Goal: Task Accomplishment & Management: Use online tool/utility

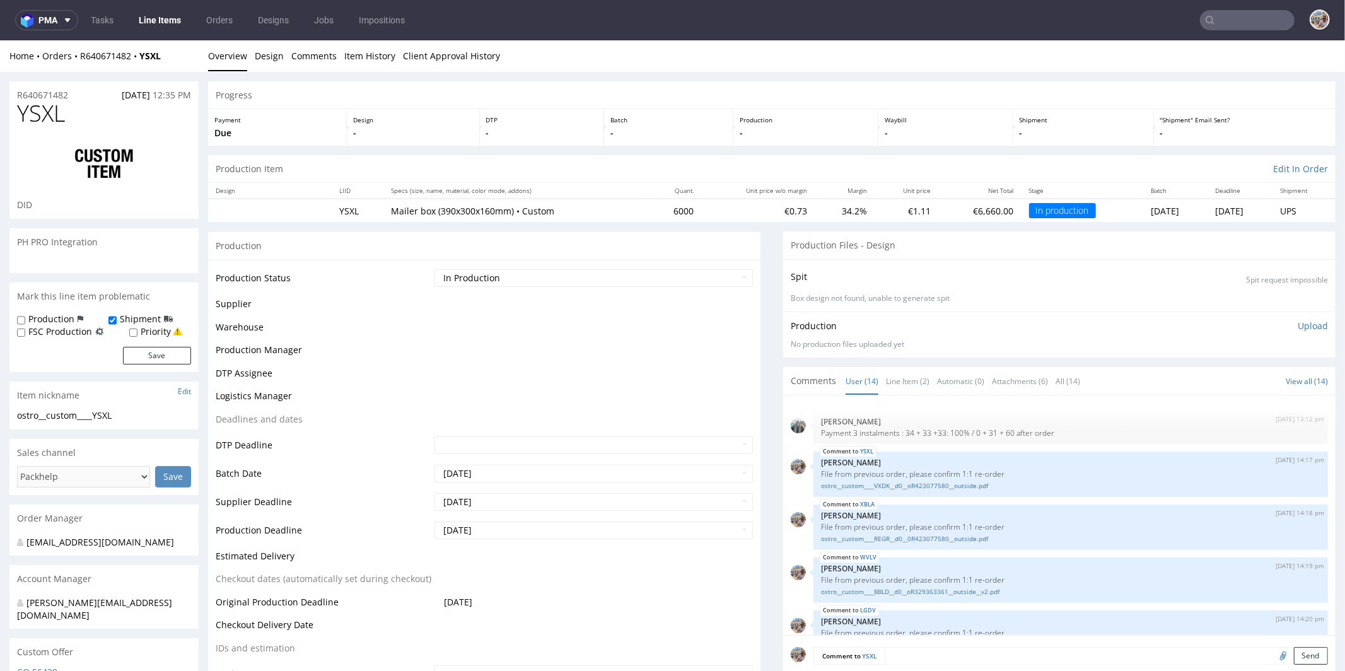
scroll to position [421, 0]
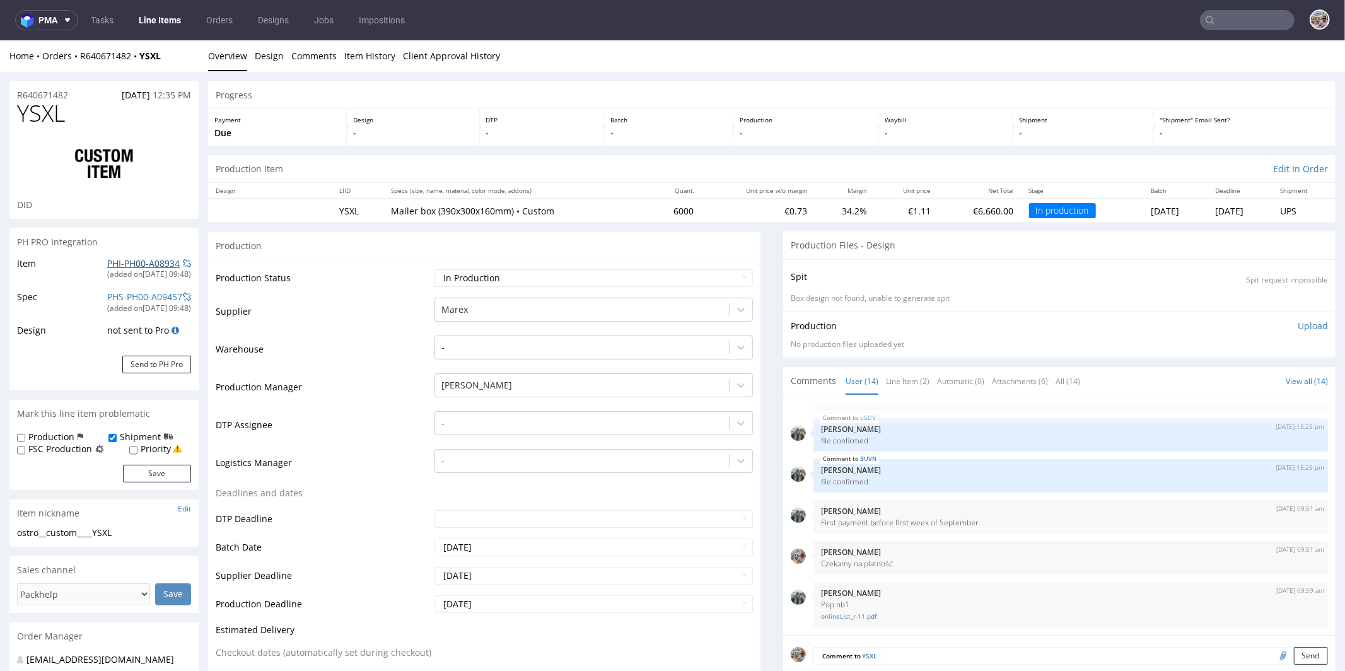
click at [137, 264] on link "PHI-PH00-A08934" at bounding box center [143, 263] width 73 height 12
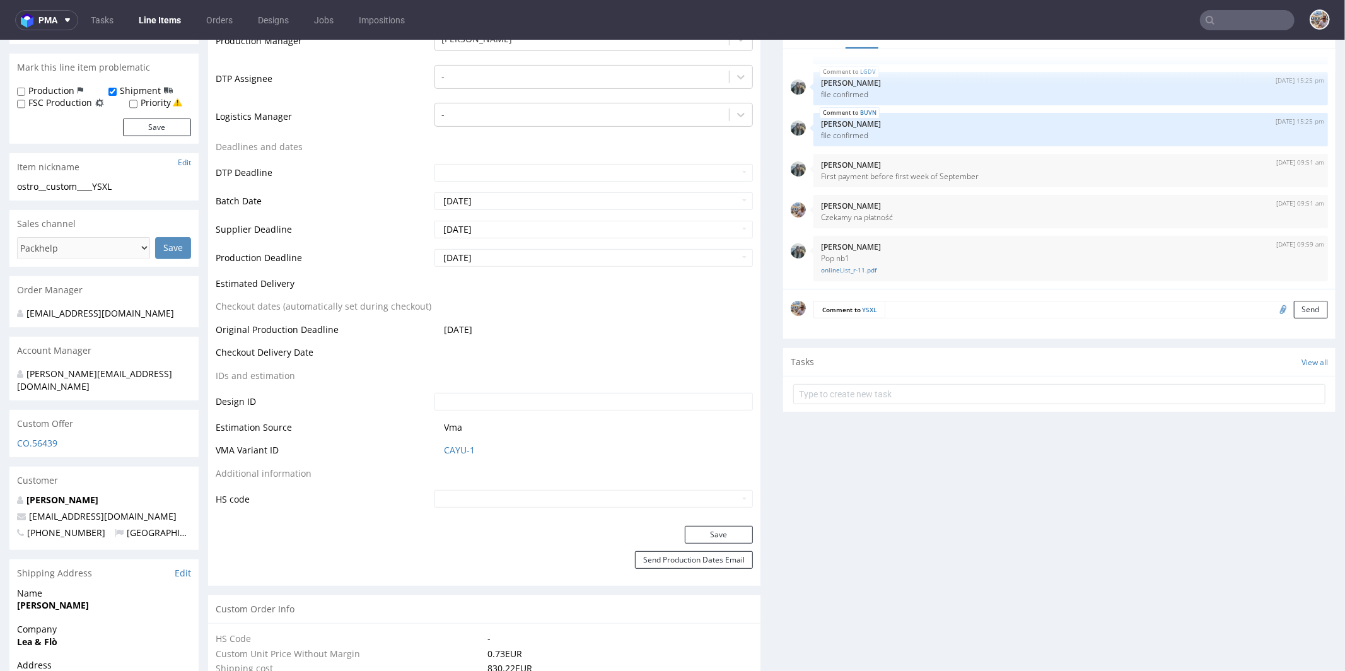
scroll to position [0, 0]
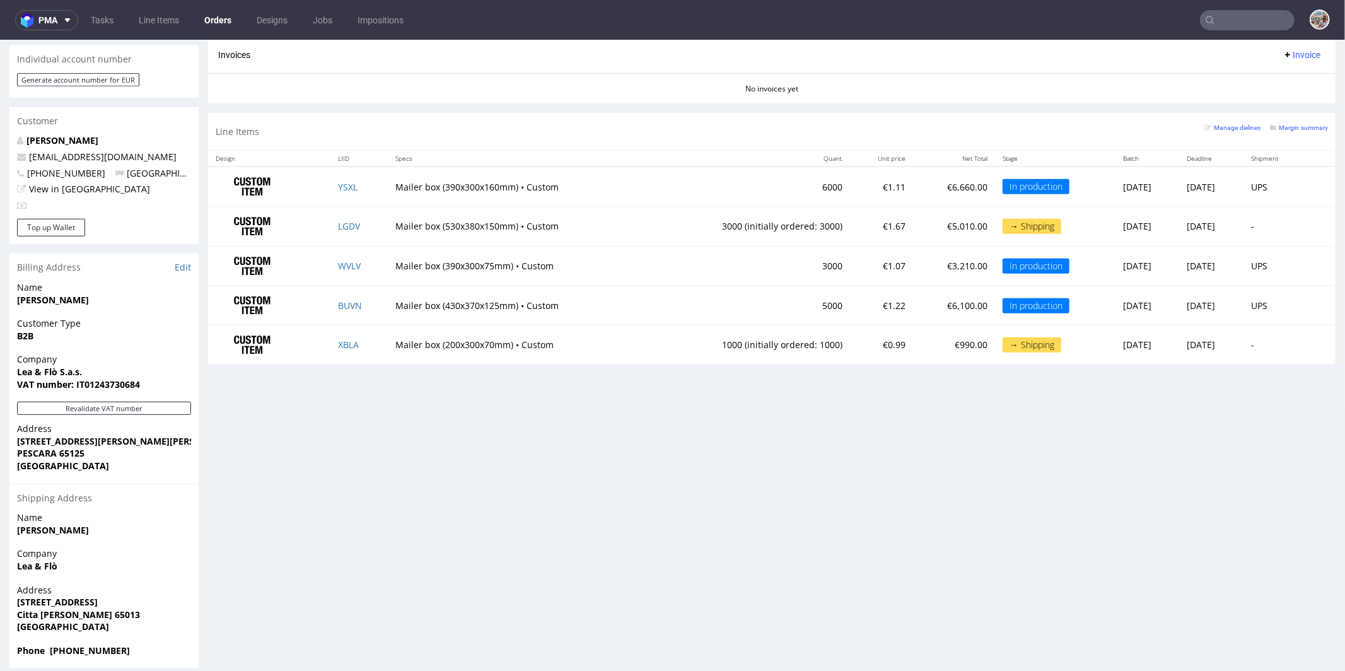
scroll to position [563, 0]
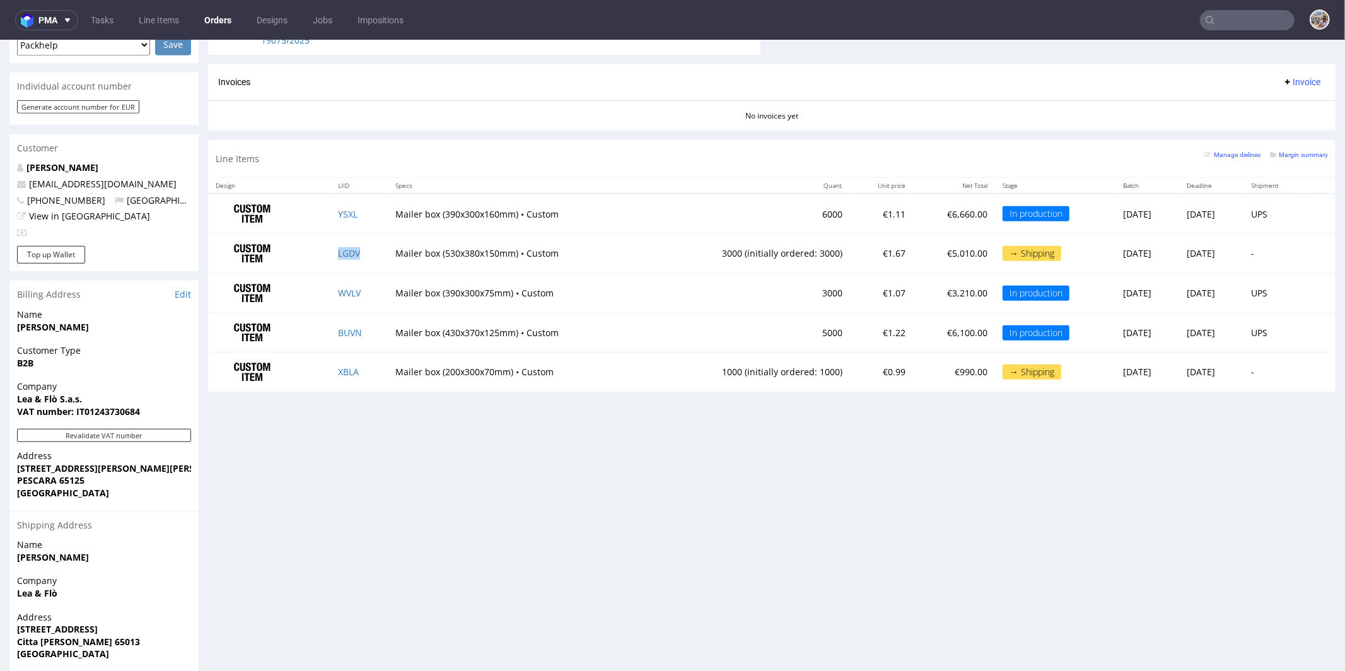
click at [365, 248] on td "LGDV" at bounding box center [358, 253] width 57 height 40
click at [360, 205] on td "YSXL" at bounding box center [358, 213] width 57 height 40
click at [359, 288] on td "WVLV" at bounding box center [358, 292] width 57 height 40
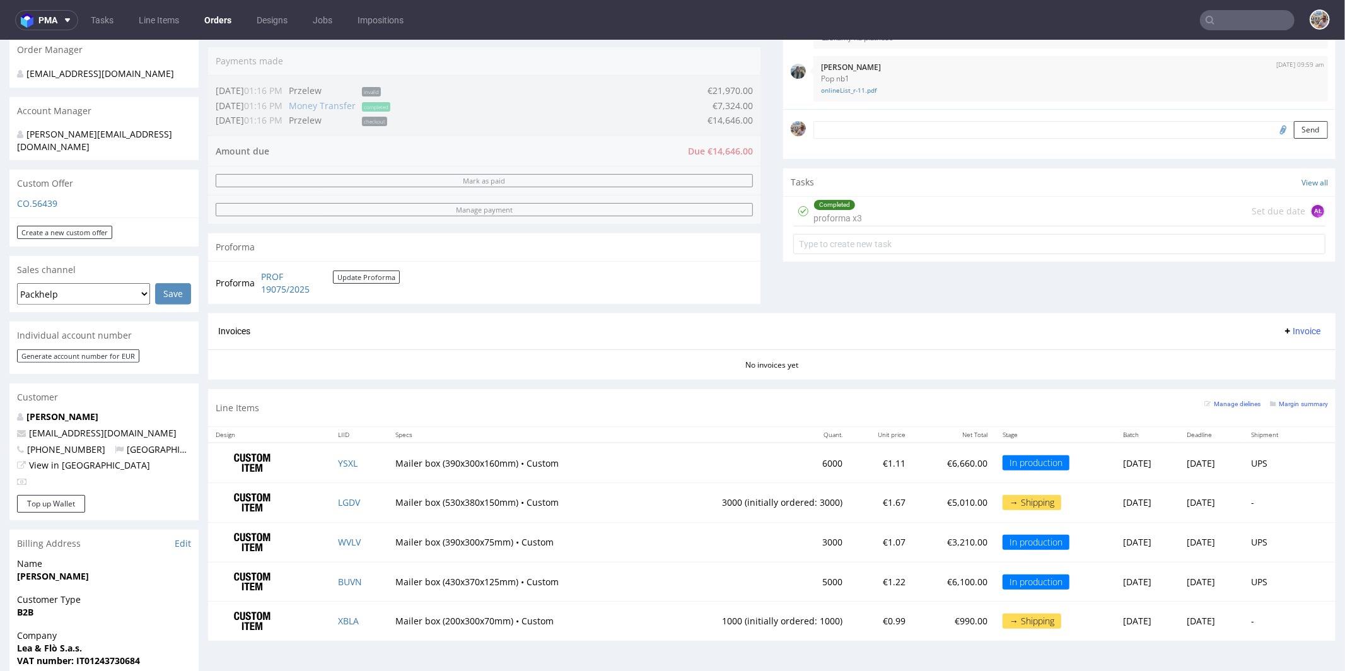
scroll to position [590, 0]
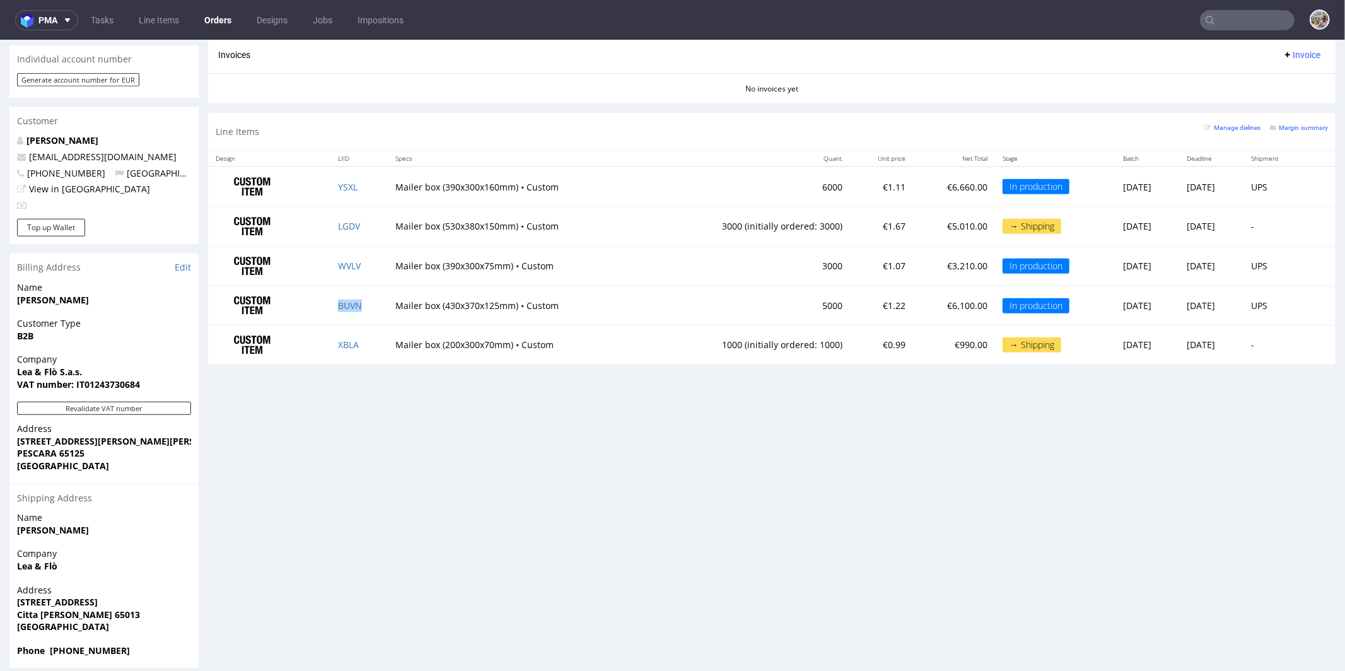
click at [363, 301] on td "BUVN" at bounding box center [358, 305] width 57 height 40
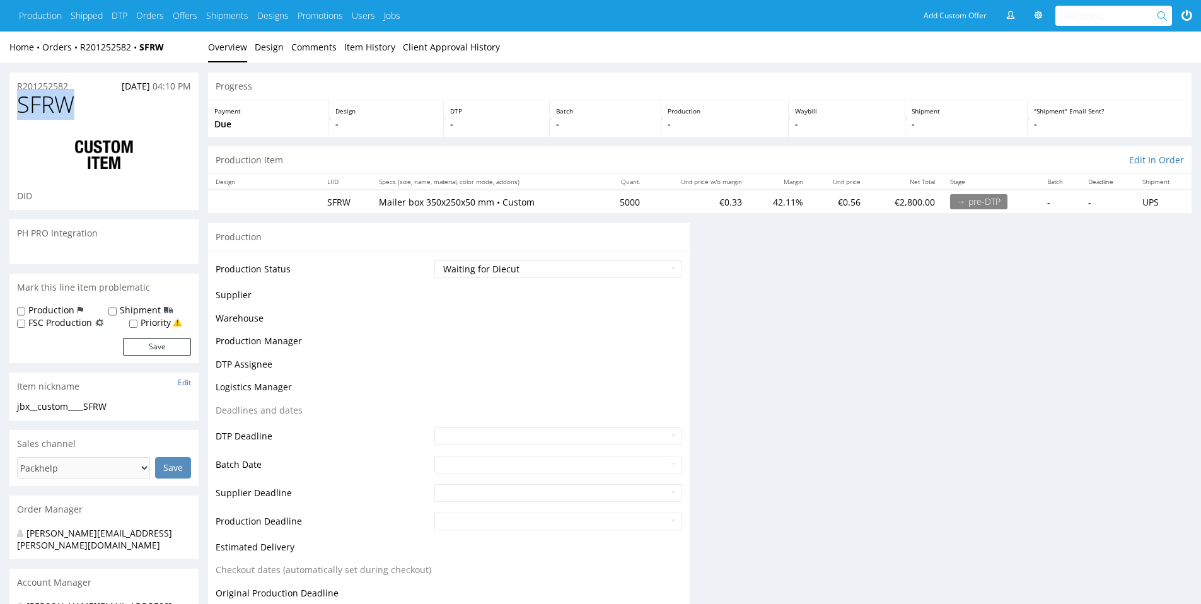
drag, startPoint x: 79, startPoint y: 110, endPoint x: 19, endPoint y: 113, distance: 60.6
click at [19, 113] on h1 "SFRW" at bounding box center [104, 104] width 174 height 25
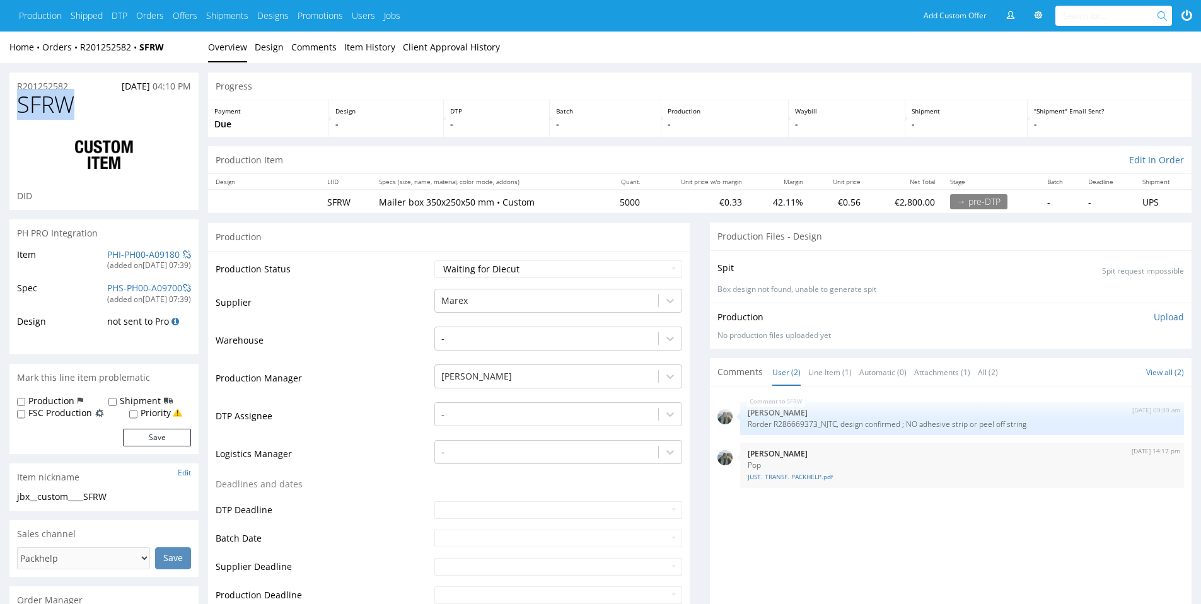
copy span "SFRW"
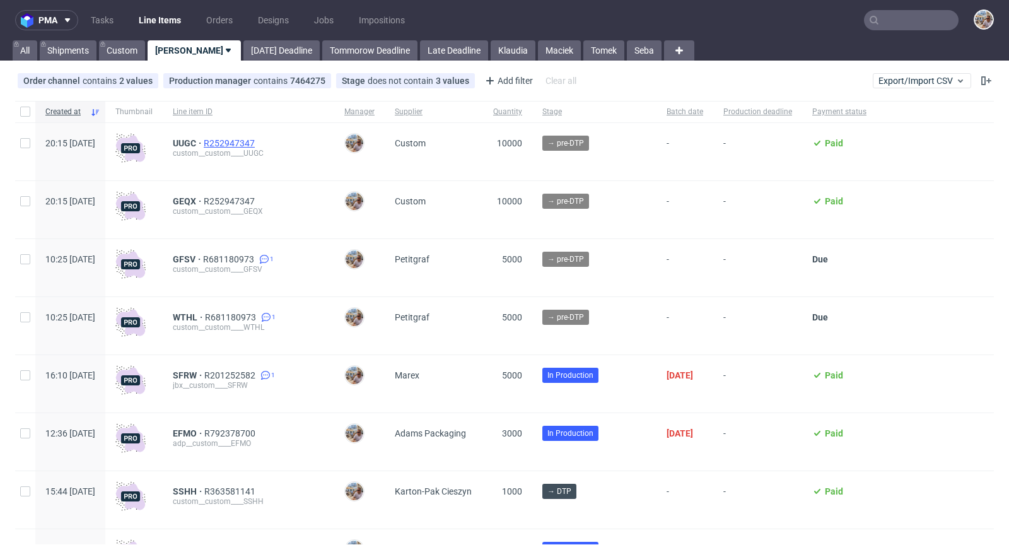
click at [257, 145] on span "R252947347" at bounding box center [231, 143] width 54 height 10
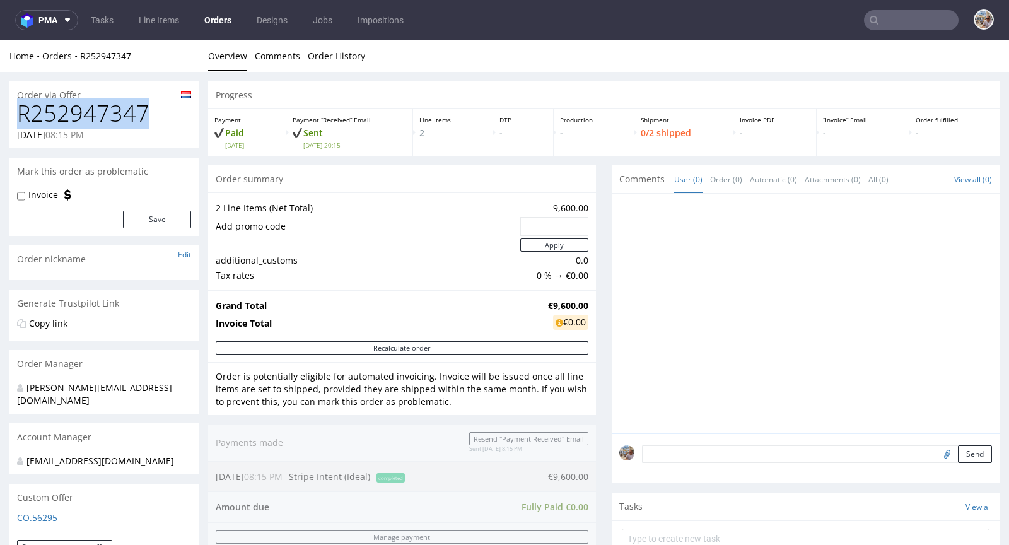
drag, startPoint x: 159, startPoint y: 112, endPoint x: 21, endPoint y: 113, distance: 138.1
click at [21, 113] on h1 "R252947347" at bounding box center [104, 113] width 174 height 25
copy h1 "R252947347"
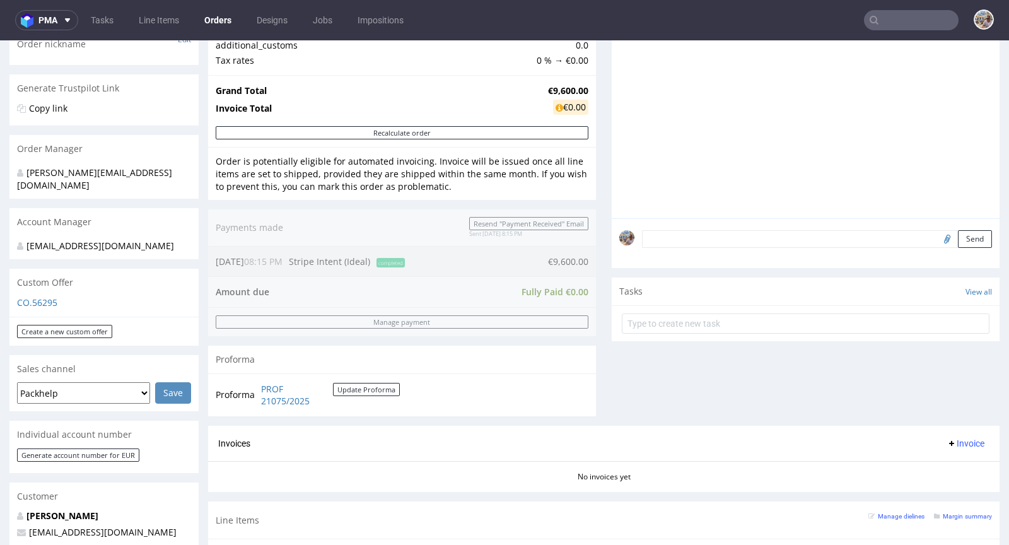
scroll to position [450, 0]
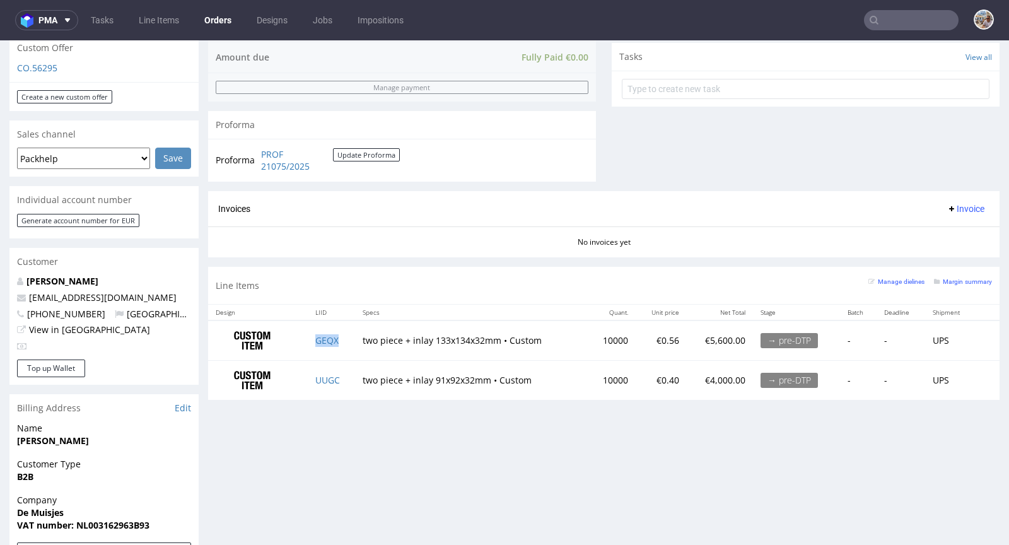
click at [350, 328] on td "GEQX" at bounding box center [331, 340] width 47 height 40
copy link "GEQX"
click at [339, 378] on td "UUGC" at bounding box center [331, 379] width 47 height 39
copy link "UUGC"
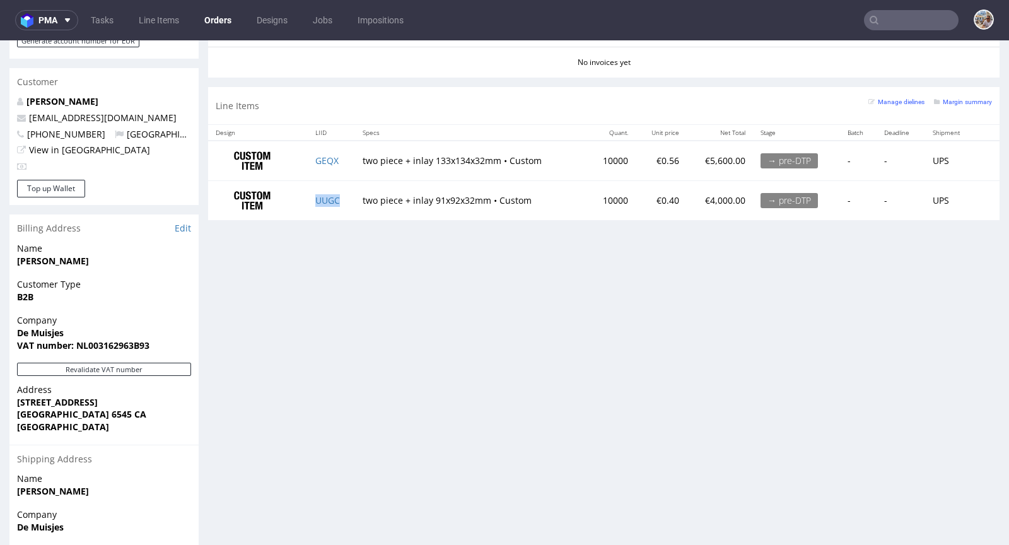
scroll to position [630, 0]
click at [937, 100] on small "Margin summary" at bounding box center [963, 101] width 58 height 7
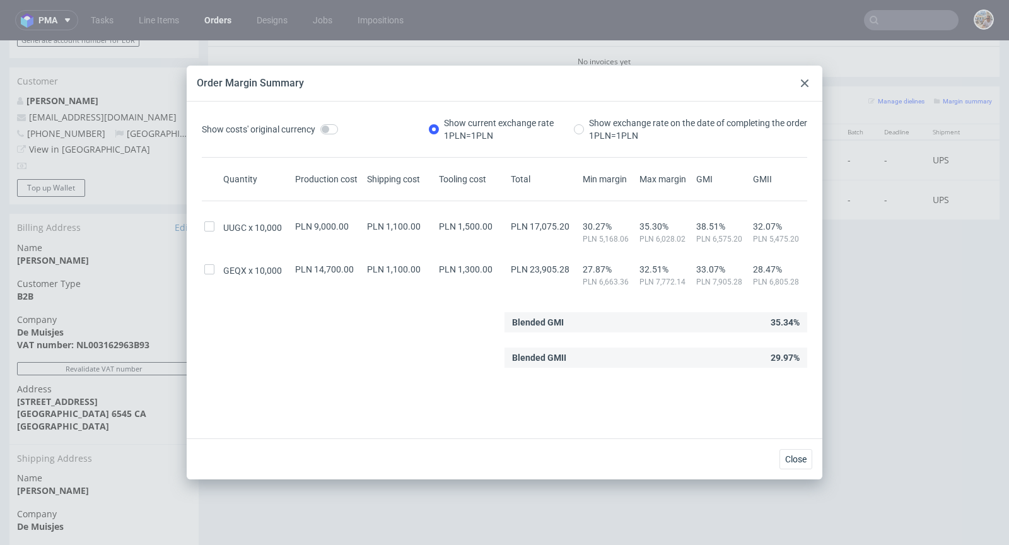
click at [807, 80] on use at bounding box center [805, 83] width 8 height 8
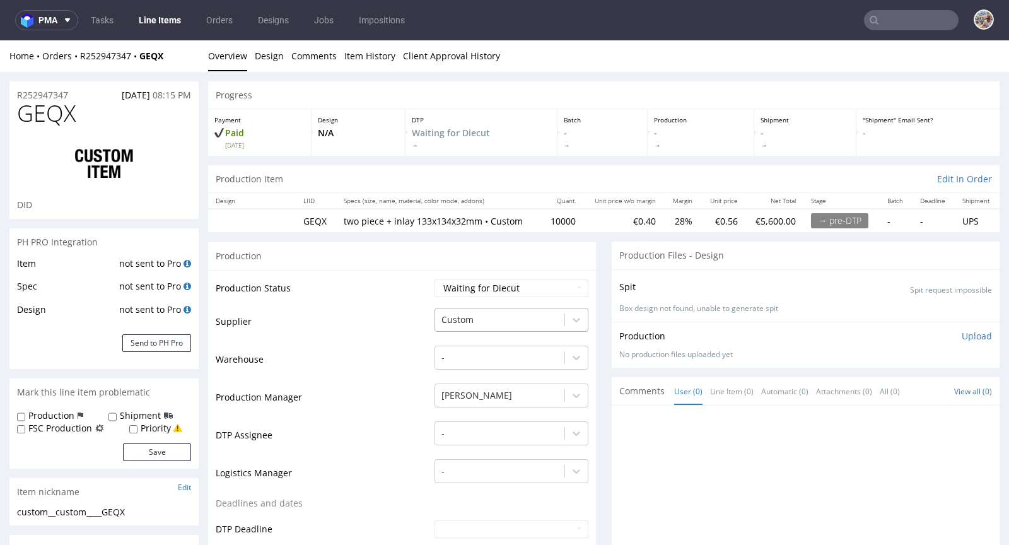
click at [482, 318] on div at bounding box center [499, 319] width 117 height 15
type input "karton"
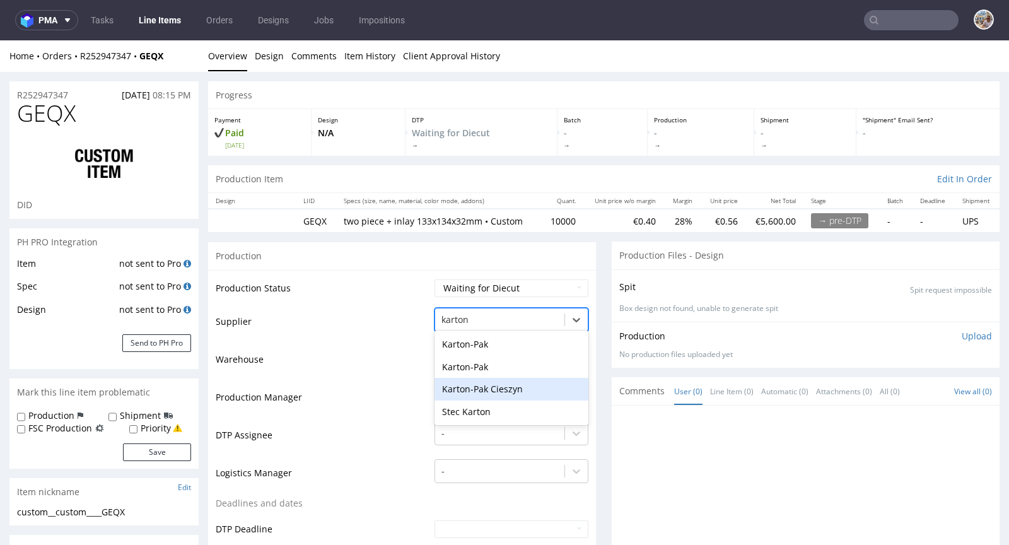
click at [508, 390] on div "Karton-Pak Cieszyn" at bounding box center [512, 389] width 154 height 23
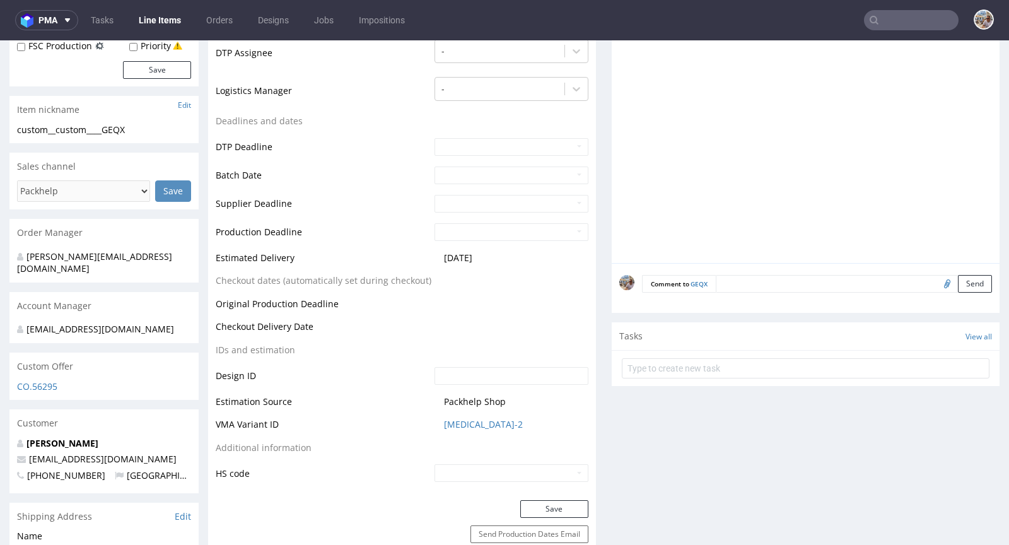
scroll to position [391, 0]
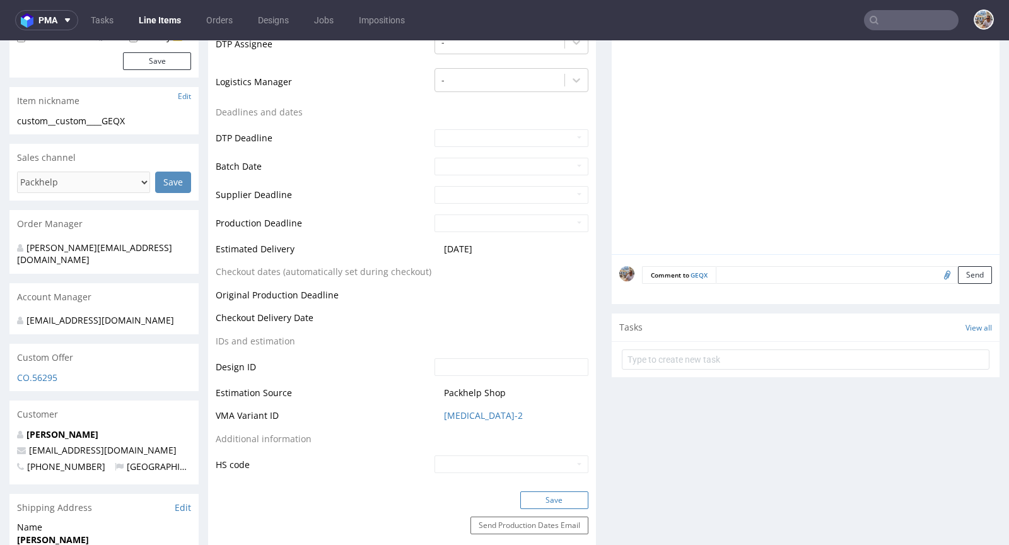
click at [537, 497] on button "Save" at bounding box center [554, 500] width 68 height 18
click at [462, 410] on link "[MEDICAL_DATA]-2" at bounding box center [483, 415] width 79 height 13
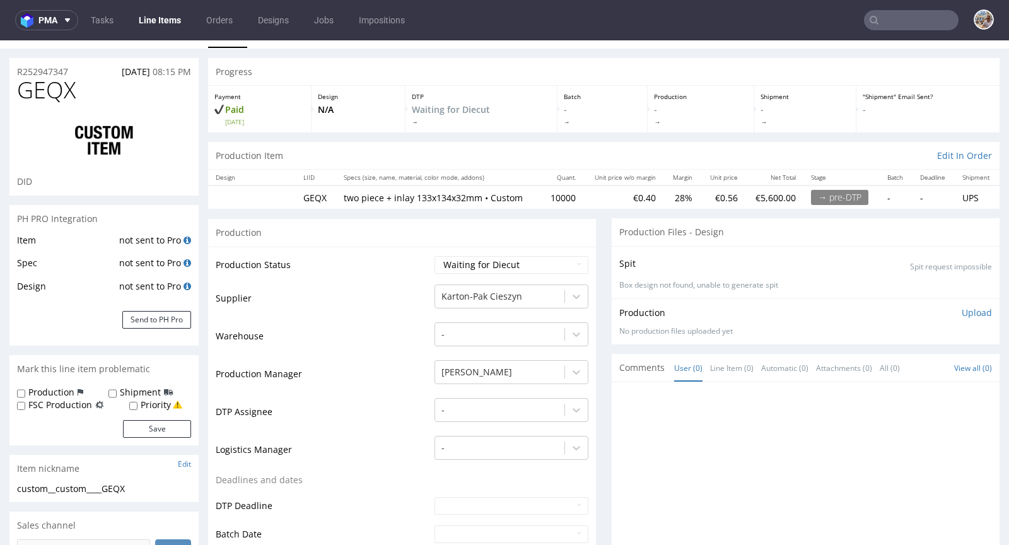
scroll to position [0, 0]
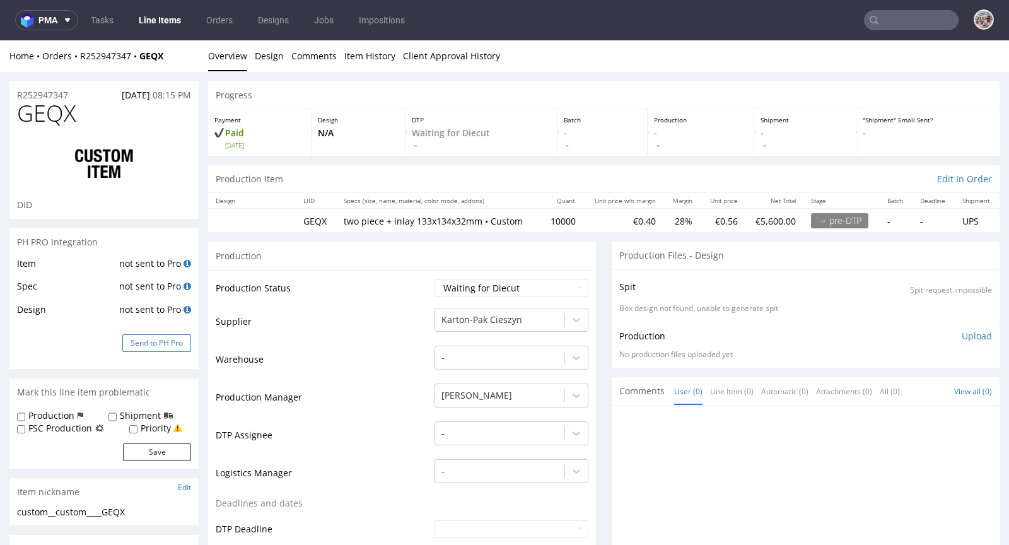
click at [170, 337] on button "Send to PH Pro" at bounding box center [156, 343] width 69 height 18
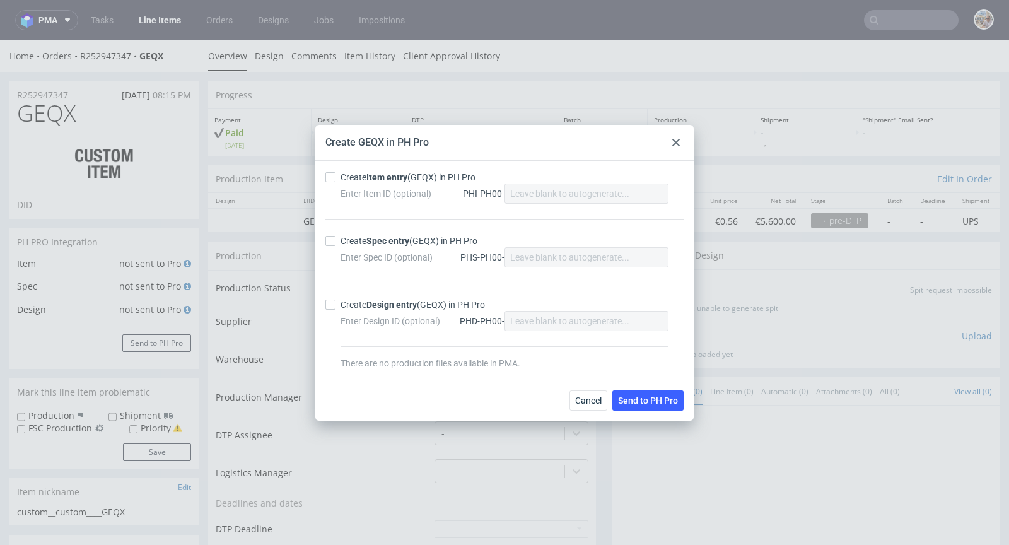
click at [357, 181] on div "Create Item entry (GEQX) in PH Pro" at bounding box center [408, 177] width 135 height 13
click at [336, 181] on input "Create Item entry (GEQX) in PH Pro" at bounding box center [330, 177] width 10 height 10
checkbox input "true"
click at [365, 242] on div "Create Spec entry (GEQX) in PH Pro" at bounding box center [409, 241] width 137 height 13
click at [336, 242] on input "Create Spec entry (GEQX) in PH Pro" at bounding box center [330, 241] width 10 height 10
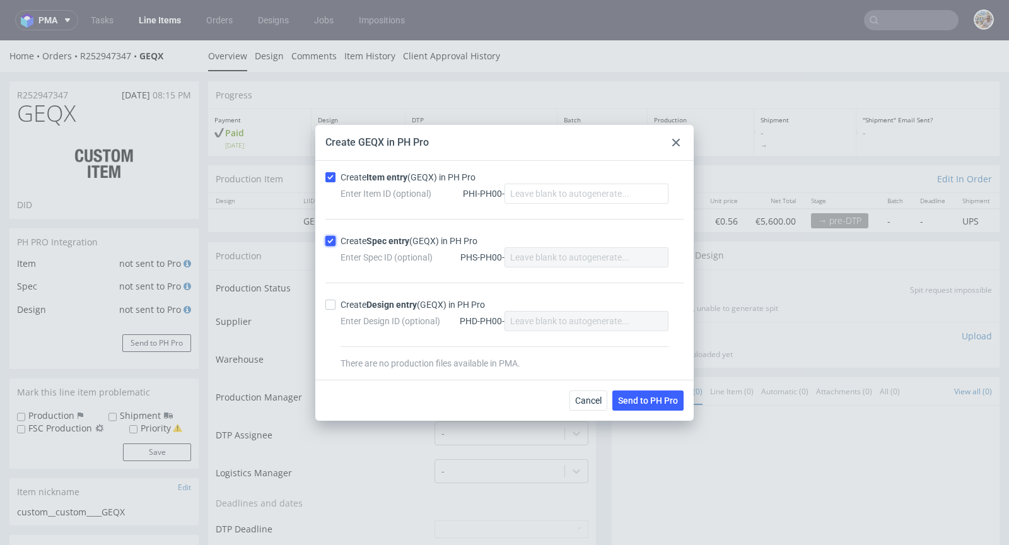
checkbox input "true"
click at [646, 399] on span "Send to PH Pro" at bounding box center [648, 400] width 60 height 9
